Goal: Task Accomplishment & Management: Use online tool/utility

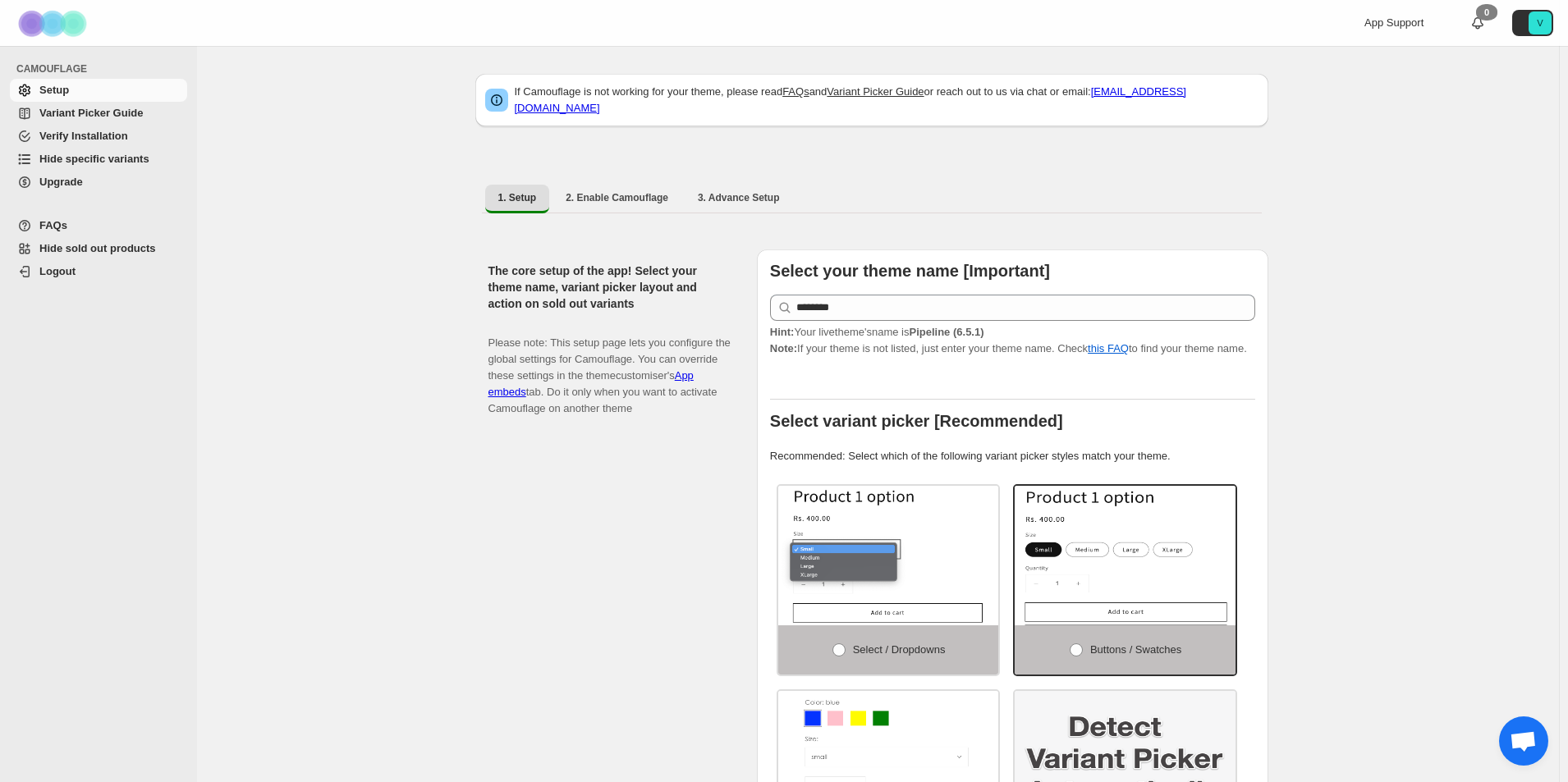
click at [124, 246] on span "Hide sold out products" at bounding box center [98, 248] width 117 height 12
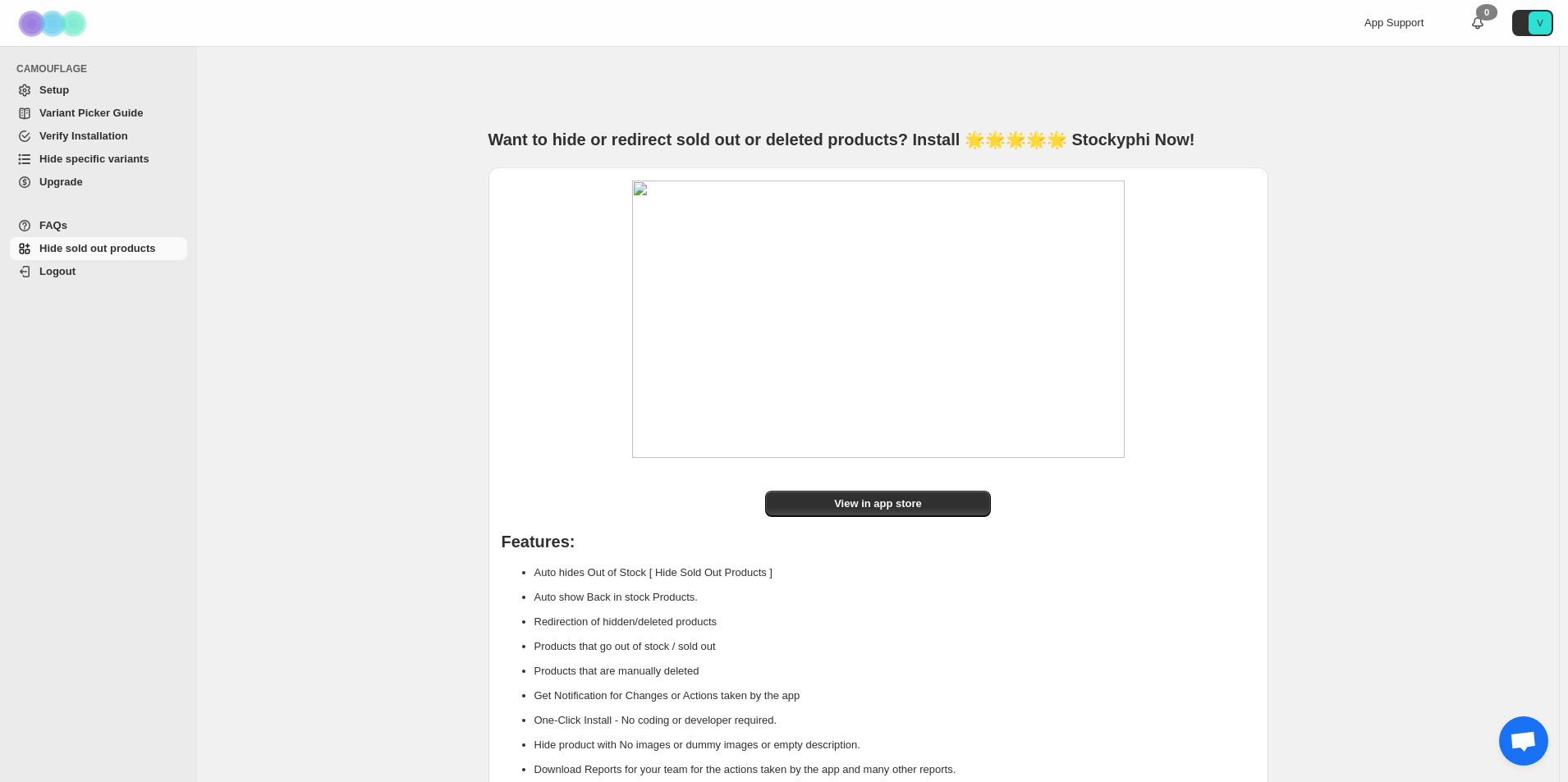
scroll to position [34, 0]
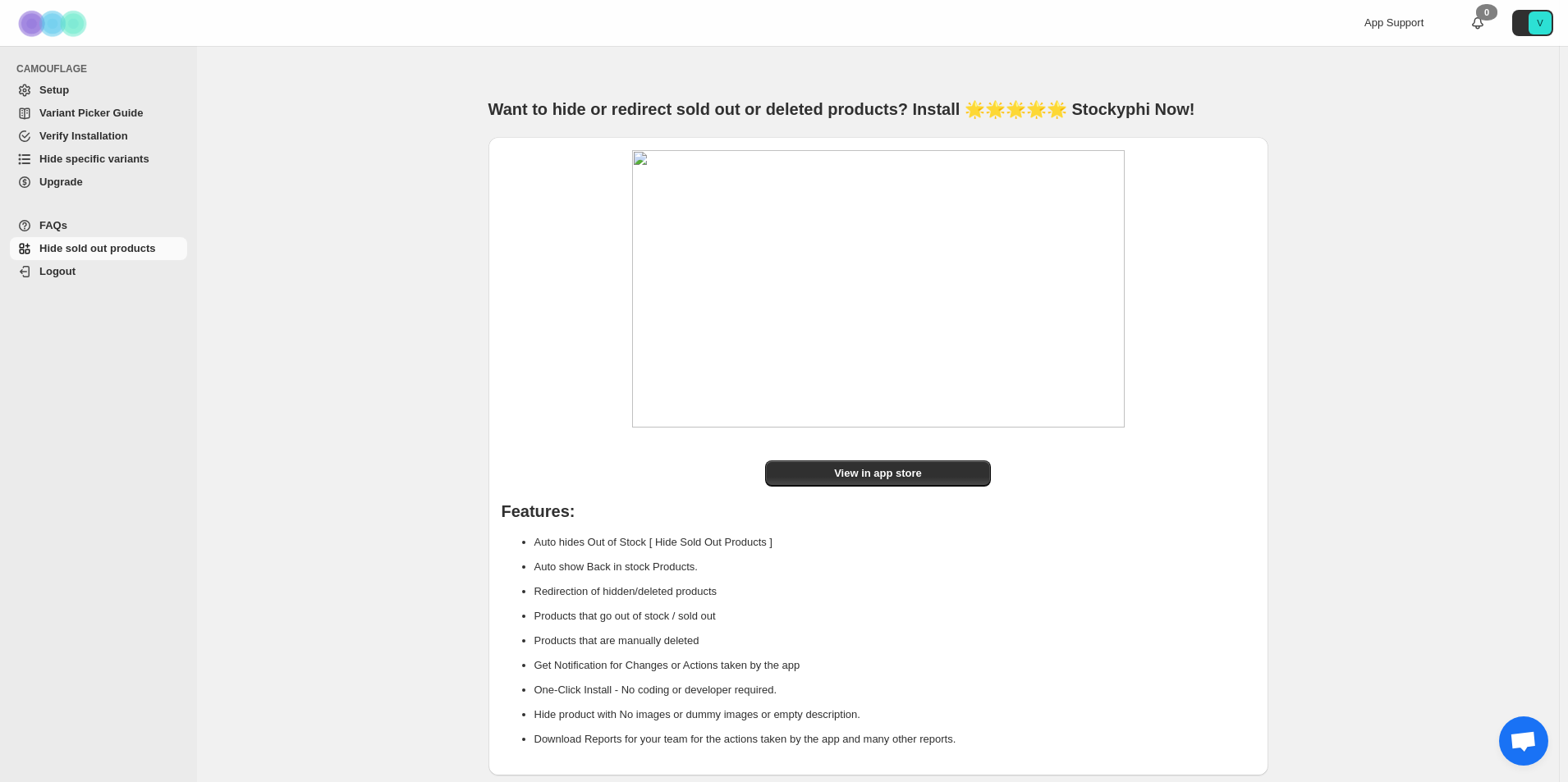
click at [86, 162] on span "Hide specific variants" at bounding box center [94, 158] width 110 height 12
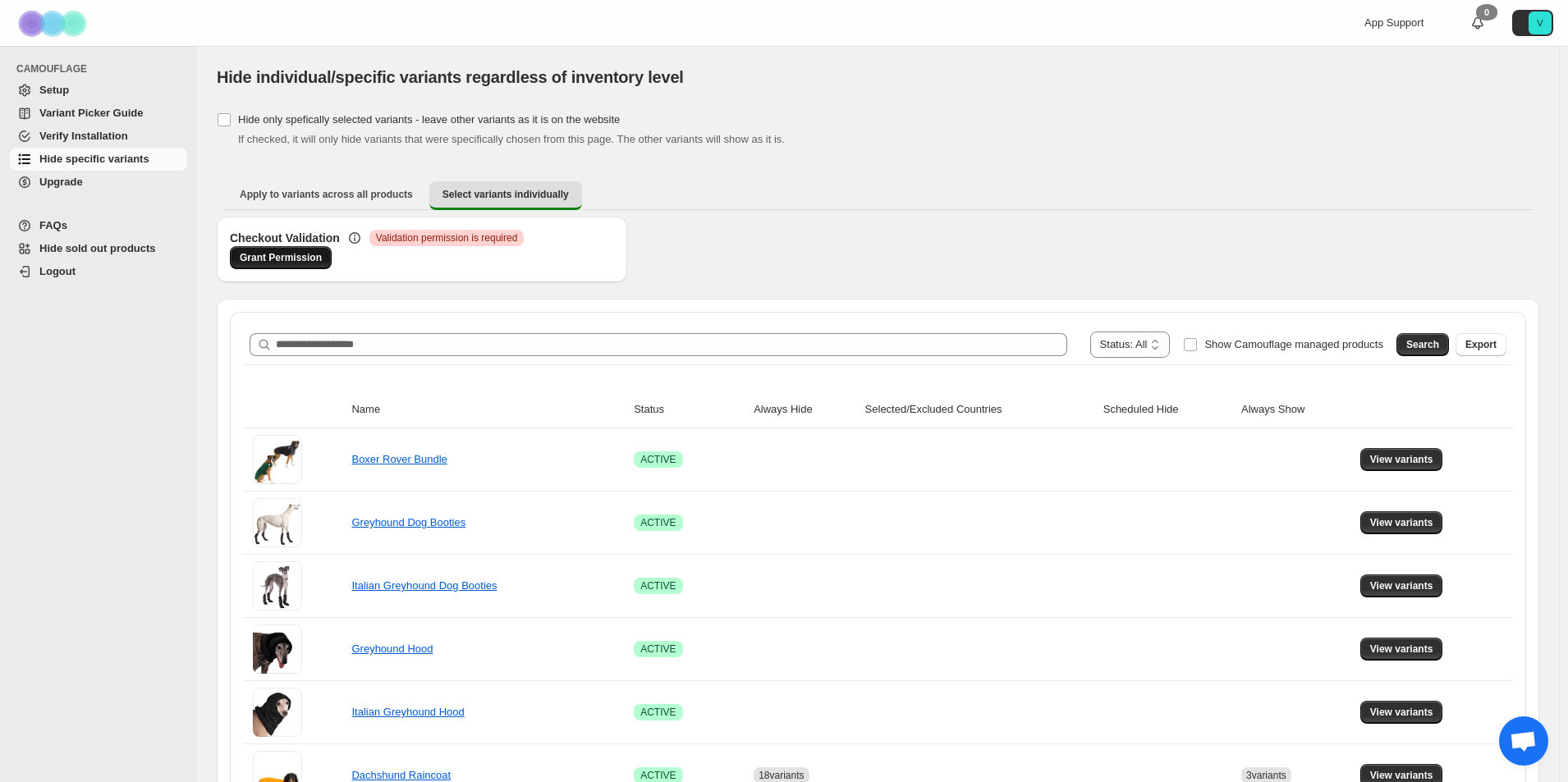
click at [286, 262] on span "Grant Permission" at bounding box center [280, 258] width 82 height 13
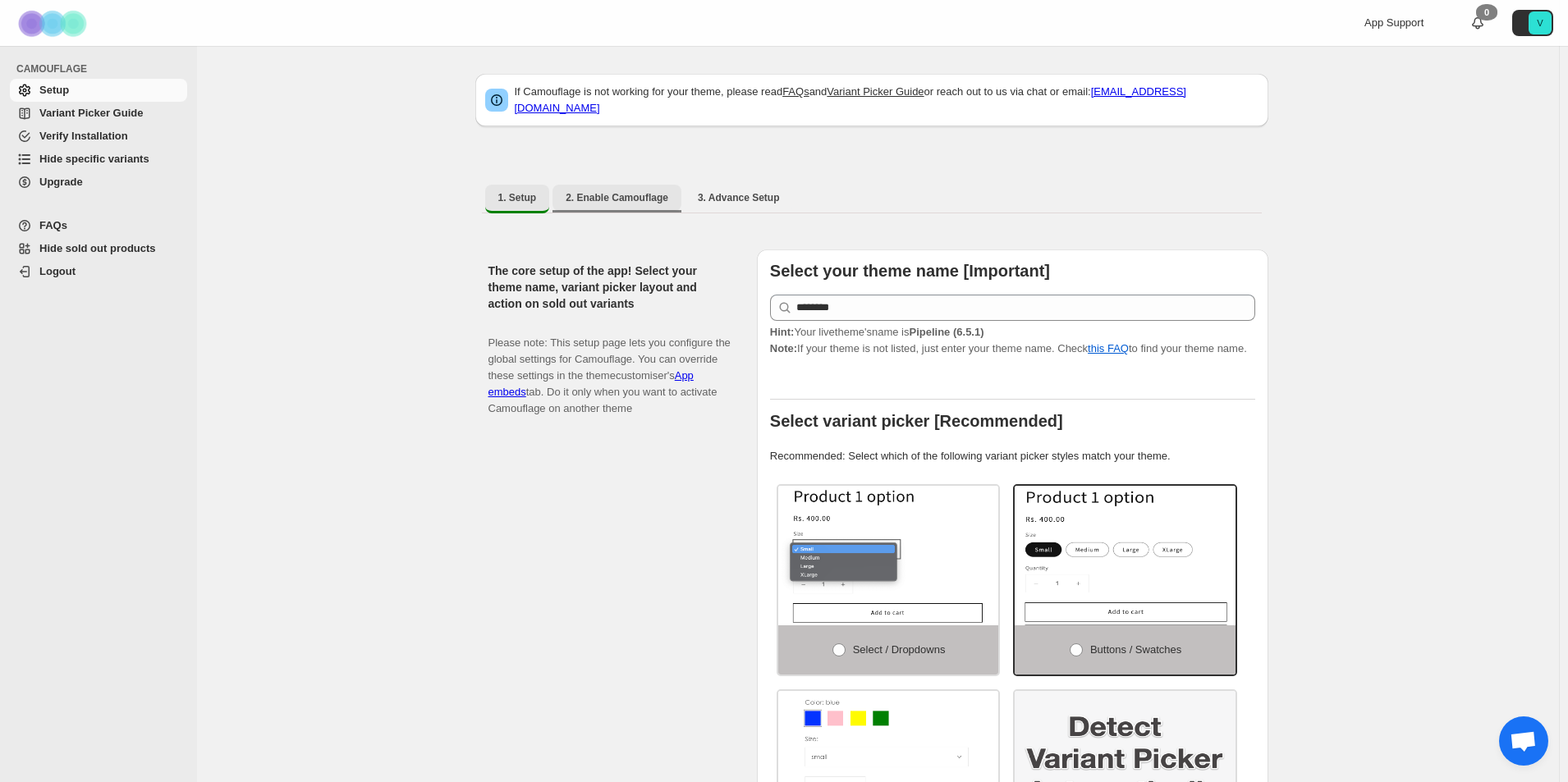
click at [625, 184] on button "2. Enable Camouflage" at bounding box center [617, 197] width 129 height 27
select select "**********"
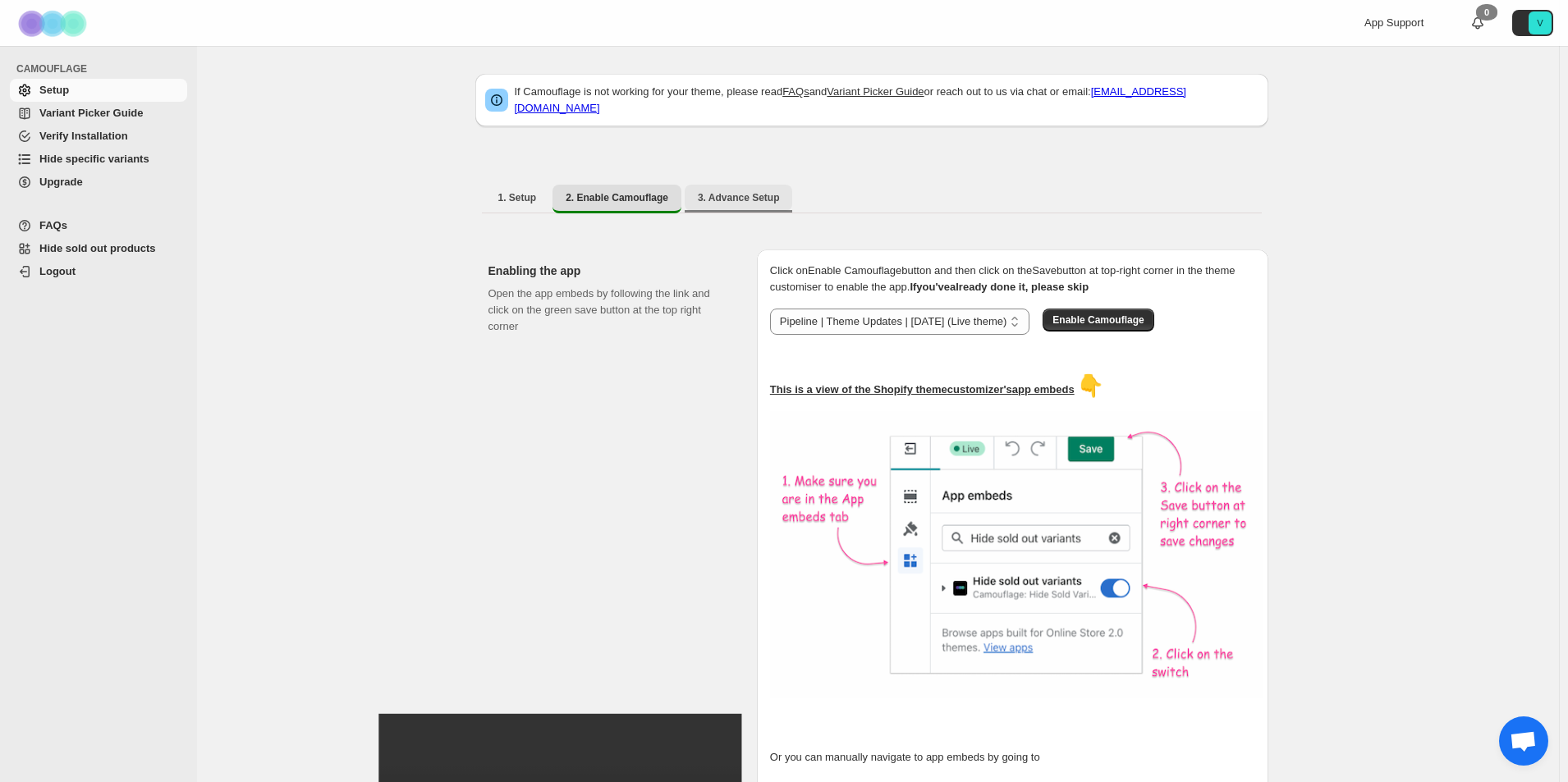
click at [738, 192] on span "3. Advance Setup" at bounding box center [738, 198] width 82 height 13
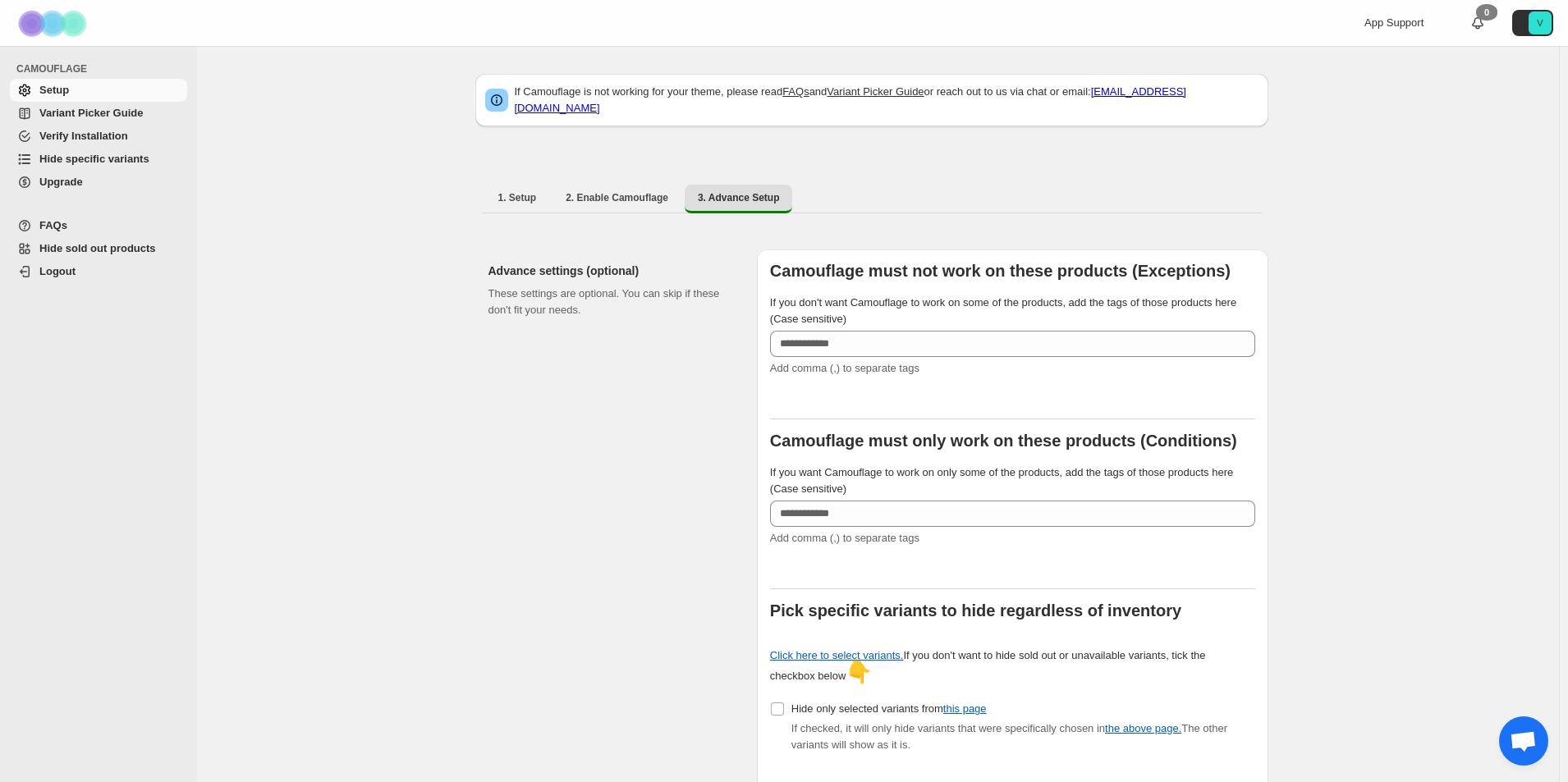
click at [104, 107] on span "Variant Picker Guide" at bounding box center [91, 112] width 103 height 12
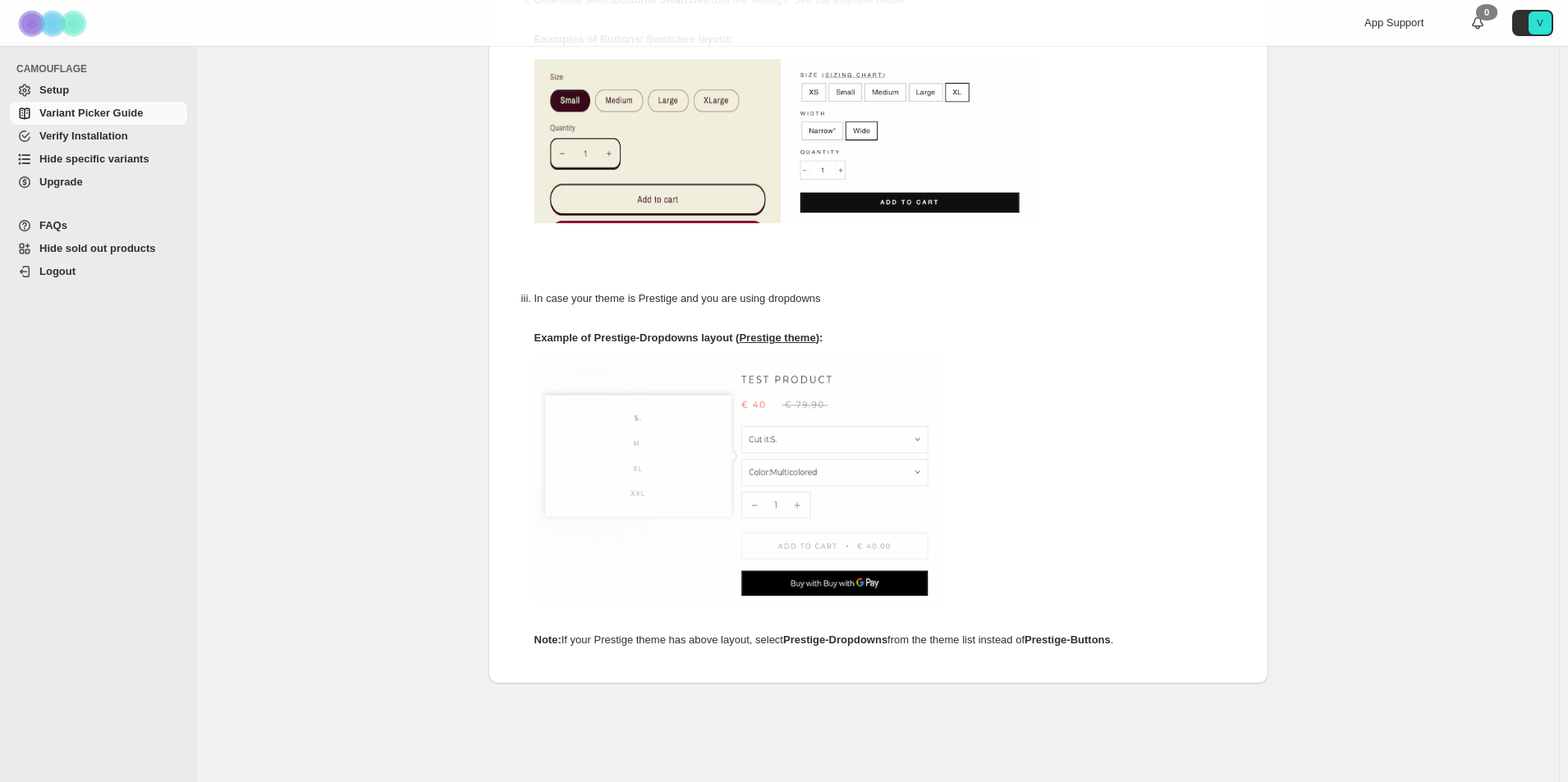
scroll to position [796, 0]
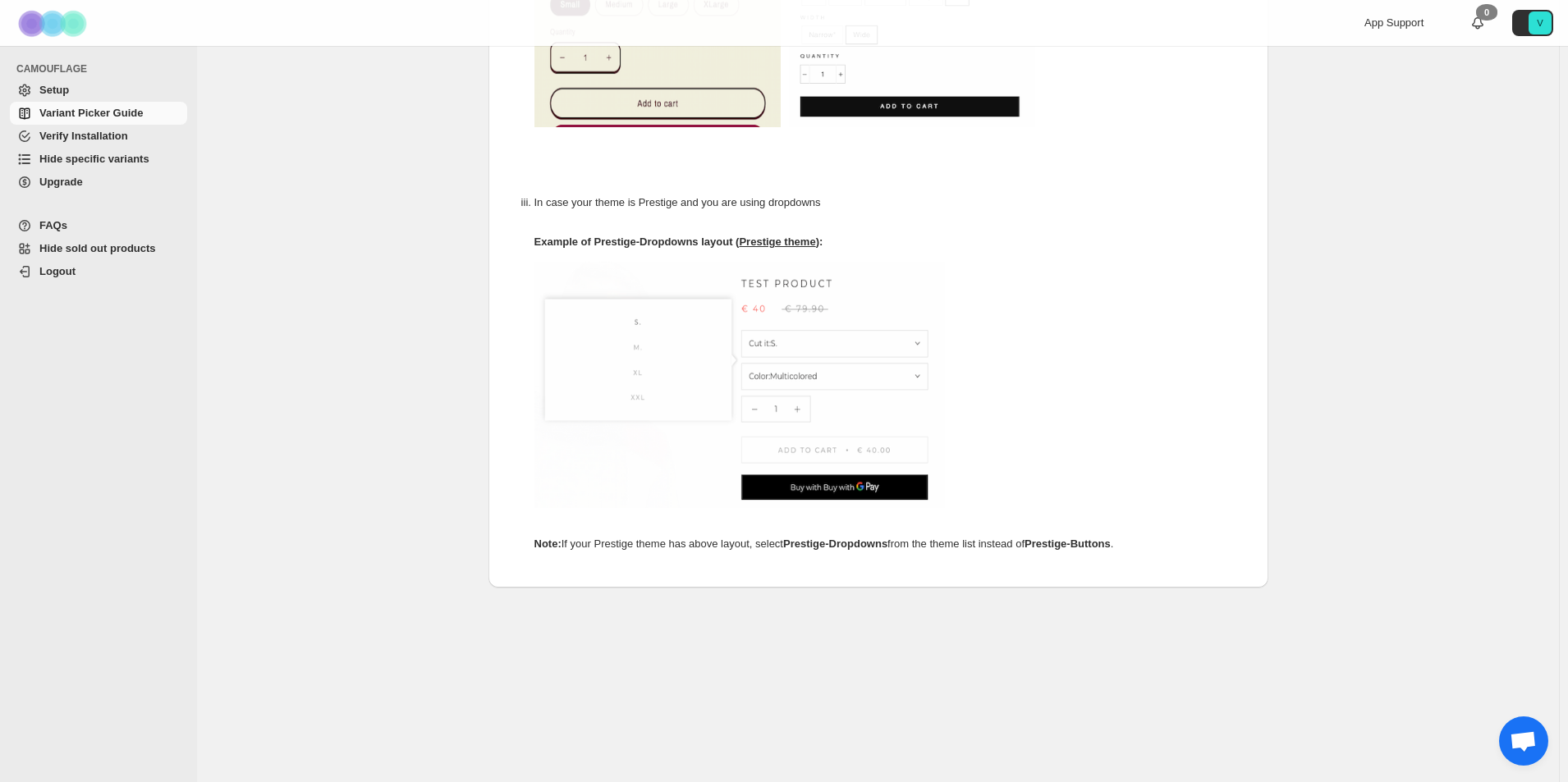
click at [90, 139] on span "Verify Installation" at bounding box center [84, 135] width 88 height 12
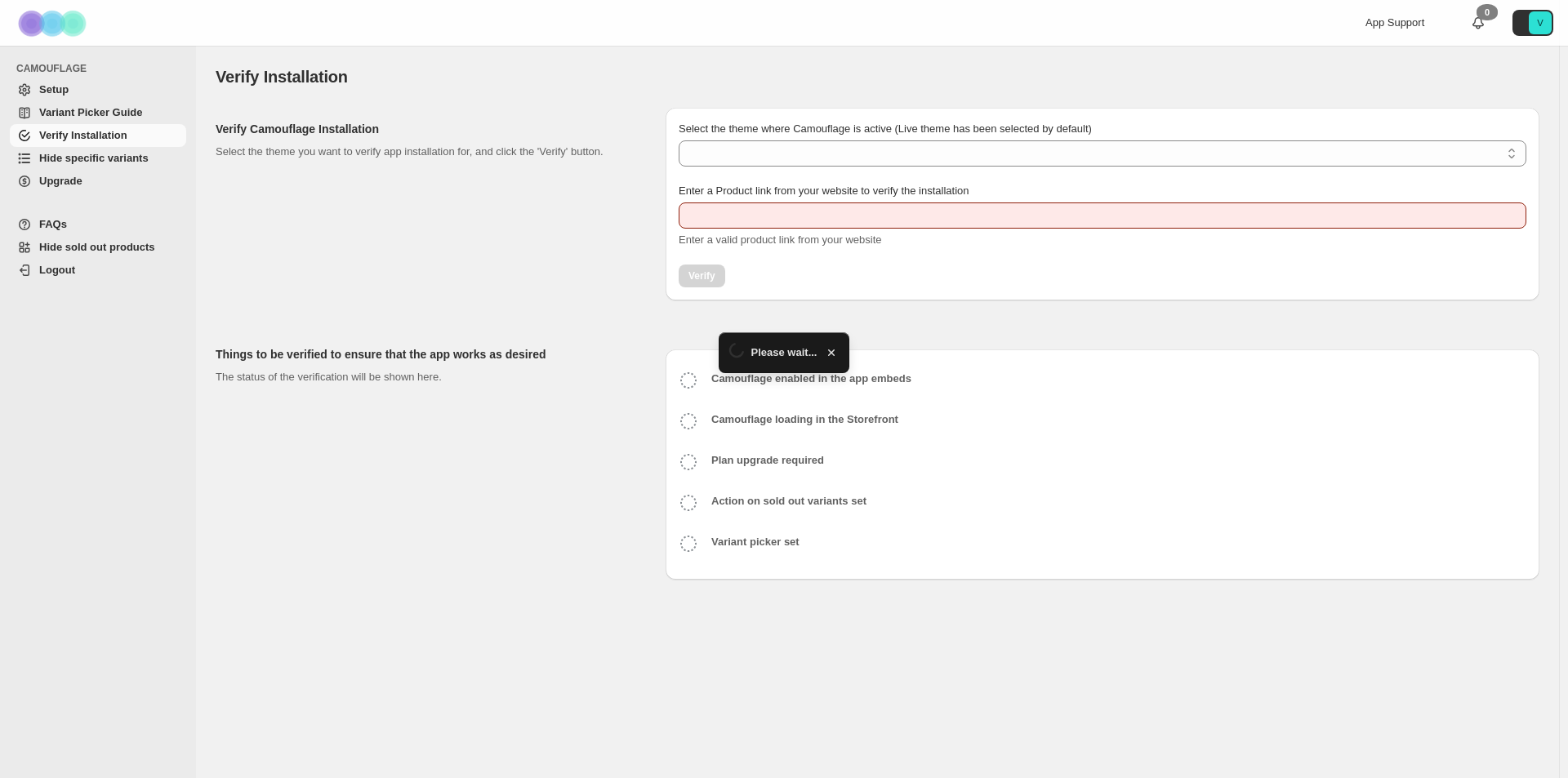
click at [95, 159] on span "Hide specific variants" at bounding box center [93, 158] width 109 height 12
type input "**********"
select select "**********"
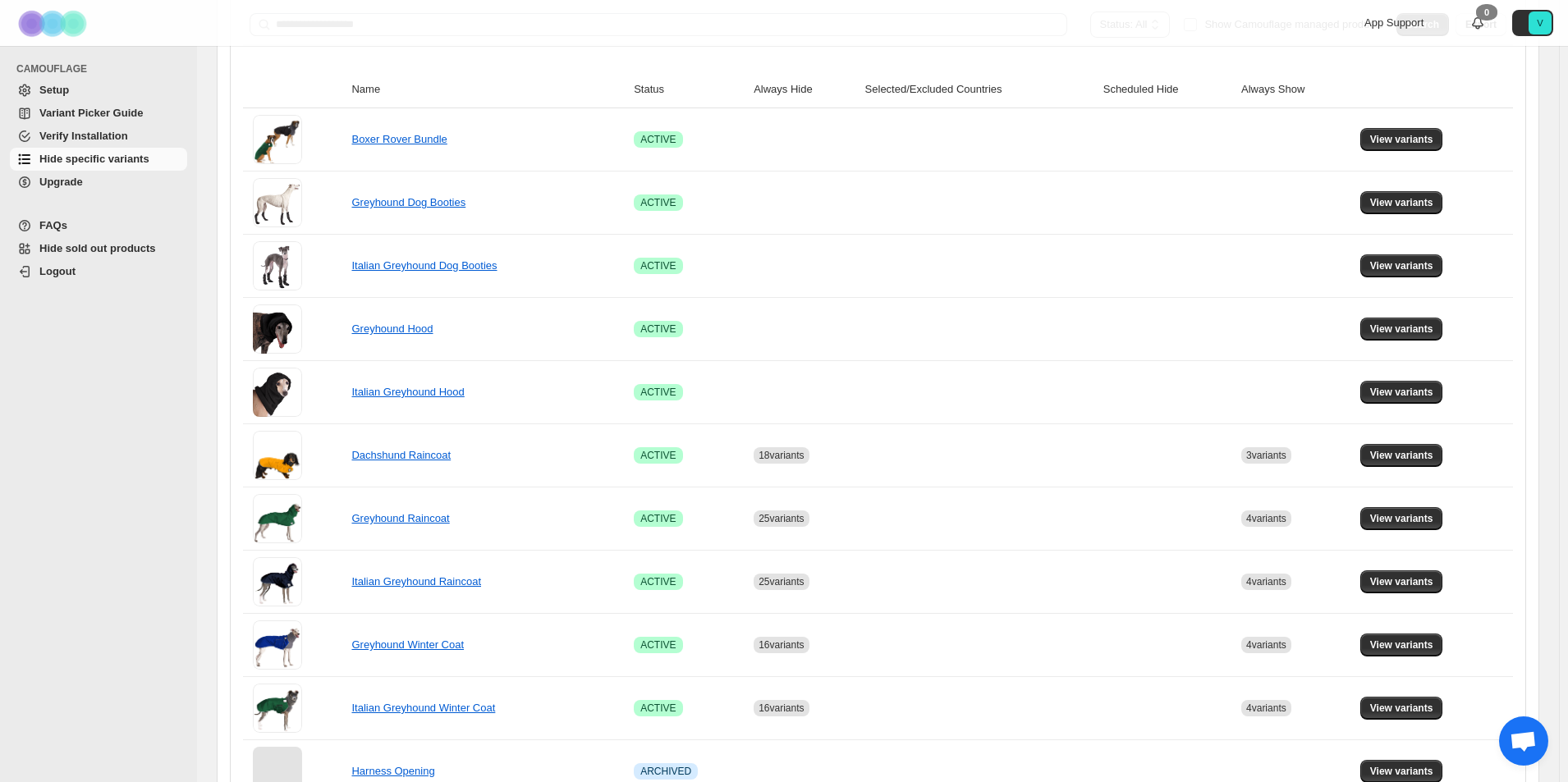
scroll to position [328, 0]
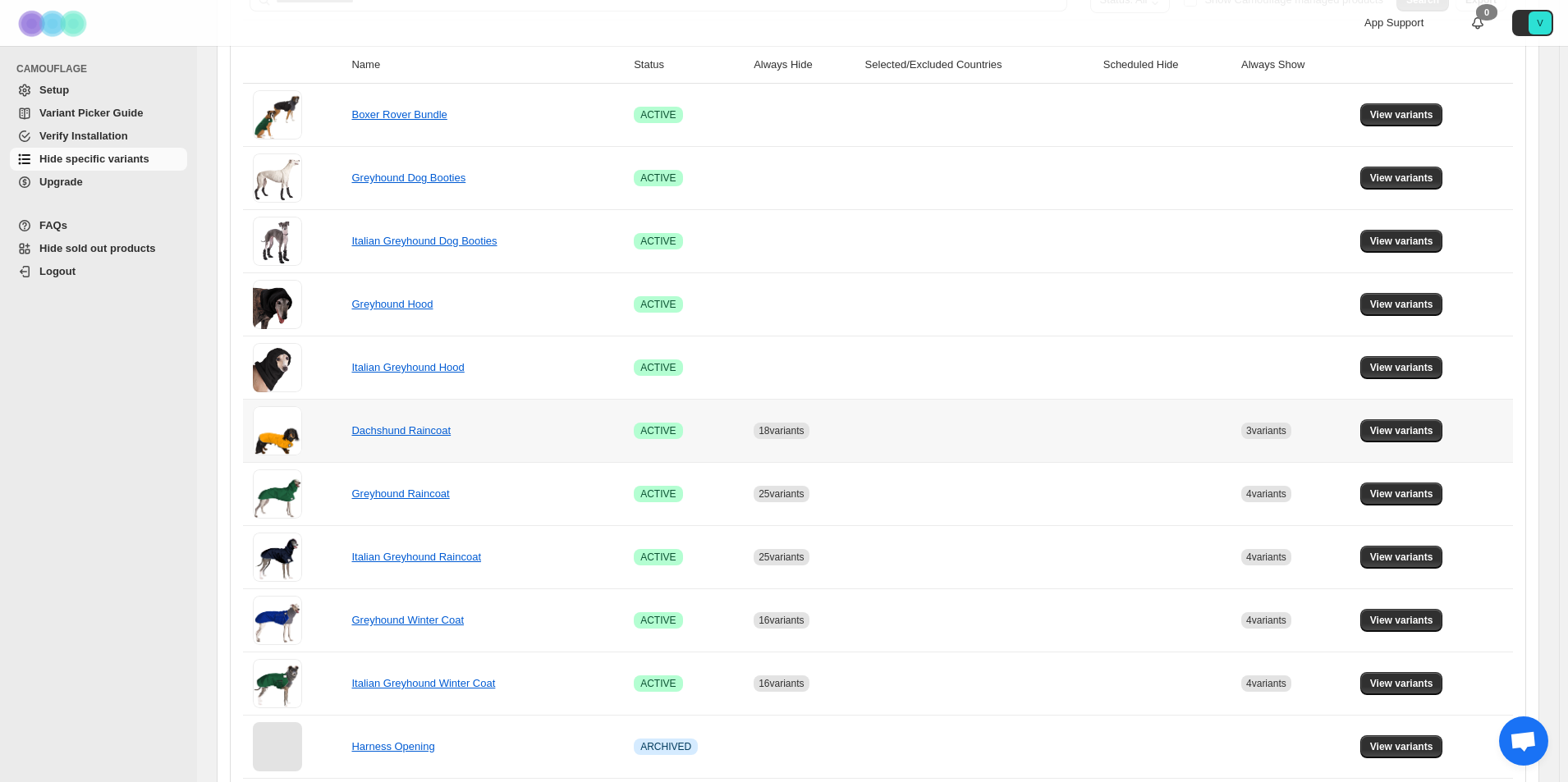
click at [1392, 417] on td "View variants" at bounding box center [1433, 430] width 158 height 64
click at [1388, 429] on span "View variants" at bounding box center [1401, 431] width 64 height 13
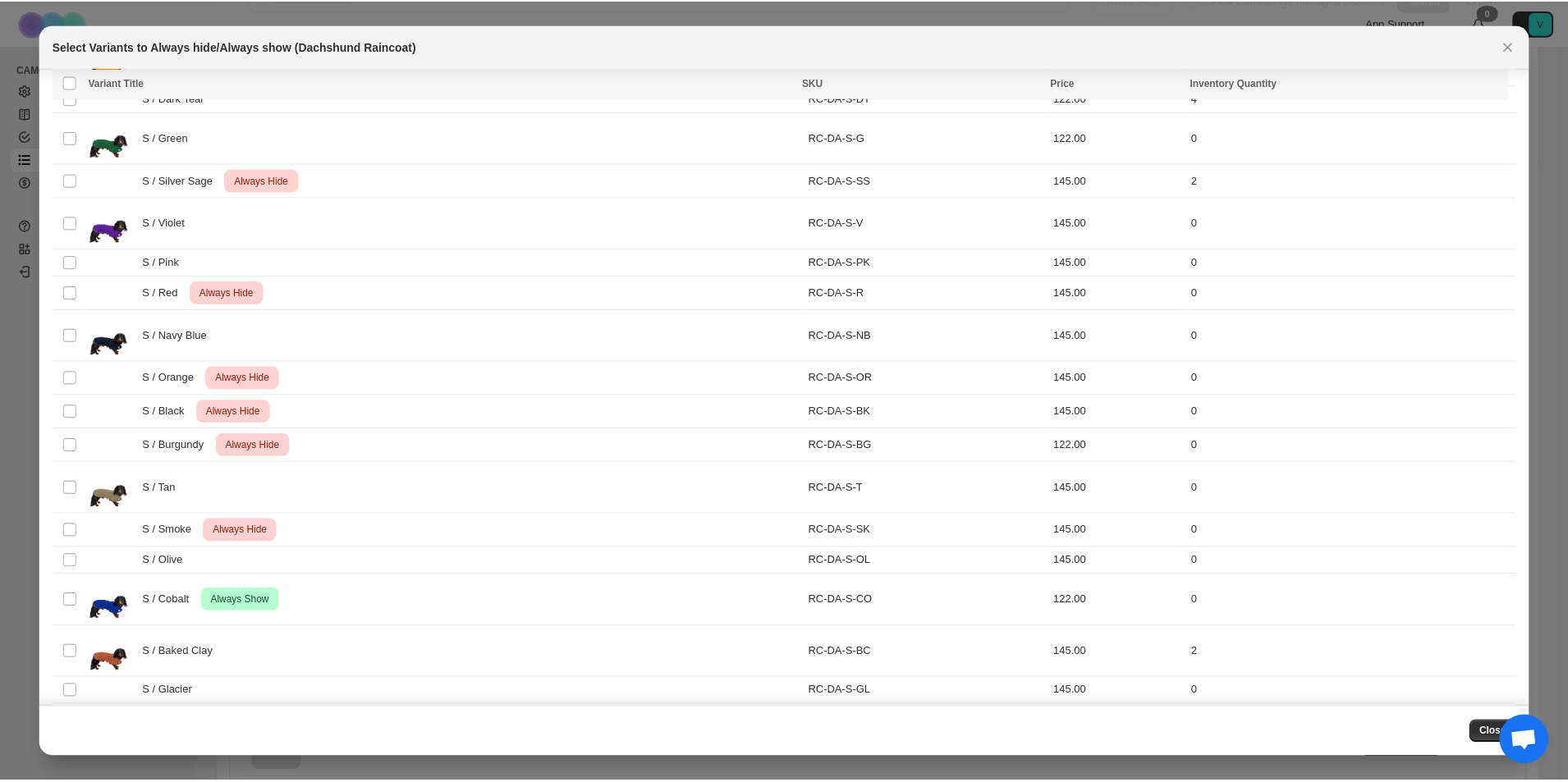
scroll to position [0, 0]
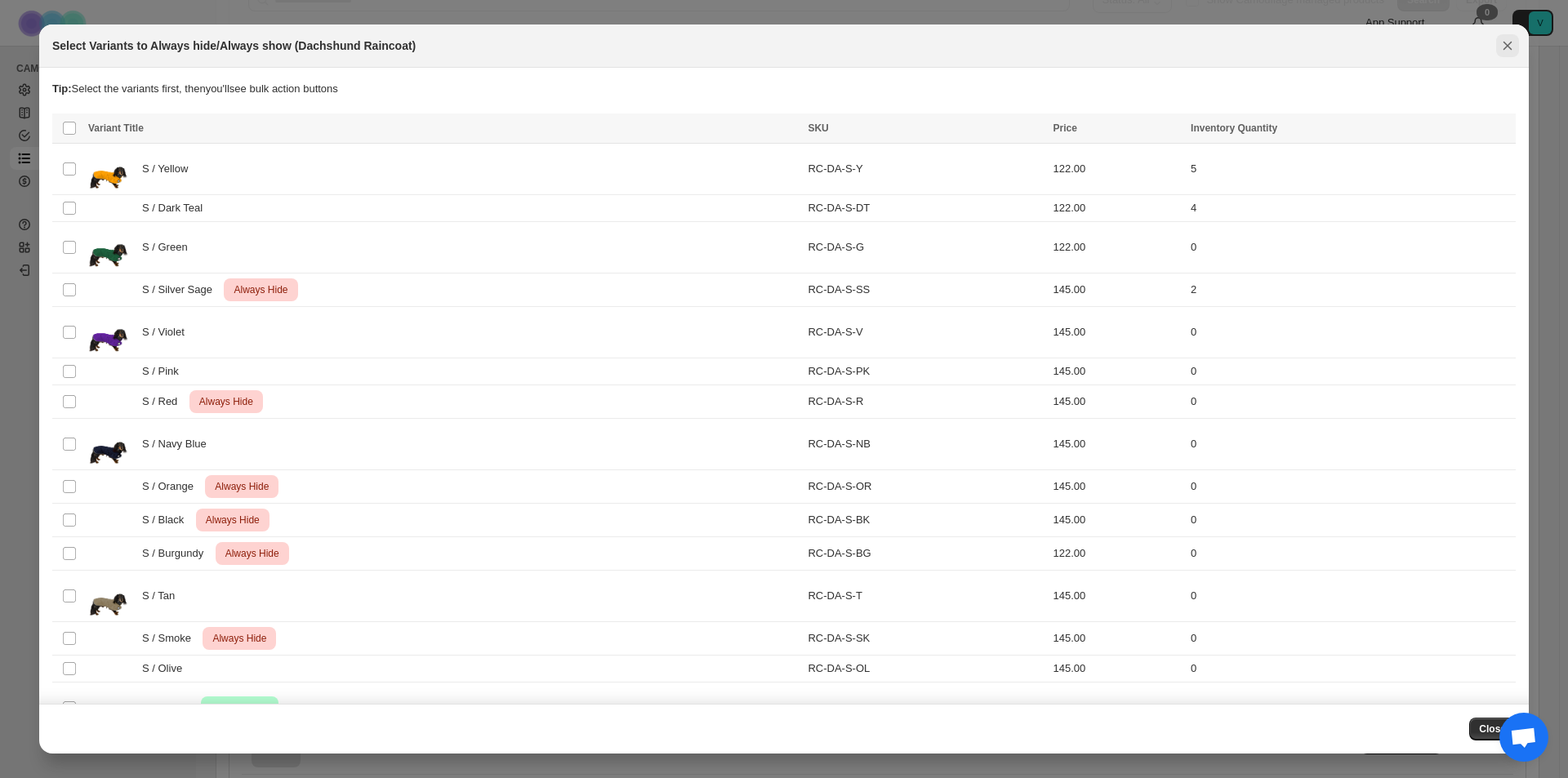
click at [1503, 45] on icon "Close" at bounding box center [1508, 46] width 16 height 16
